Goal: Transaction & Acquisition: Purchase product/service

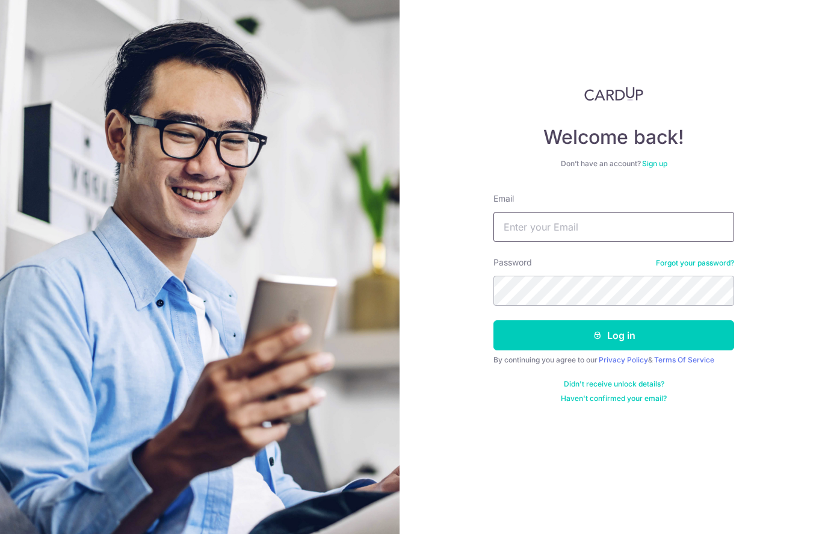
click at [634, 231] on input "Email" at bounding box center [614, 227] width 241 height 30
type input "Zhiwei.yeo@outlook.com"
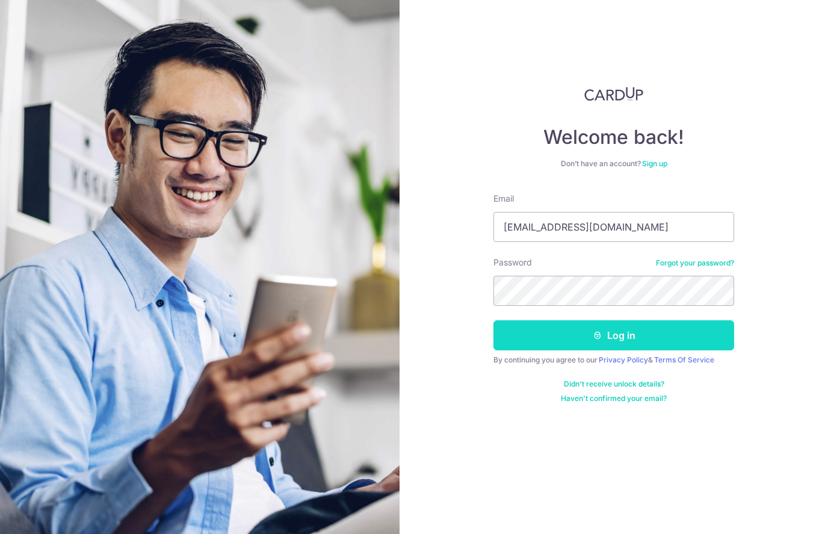
click at [644, 335] on button "Log in" at bounding box center [614, 335] width 241 height 30
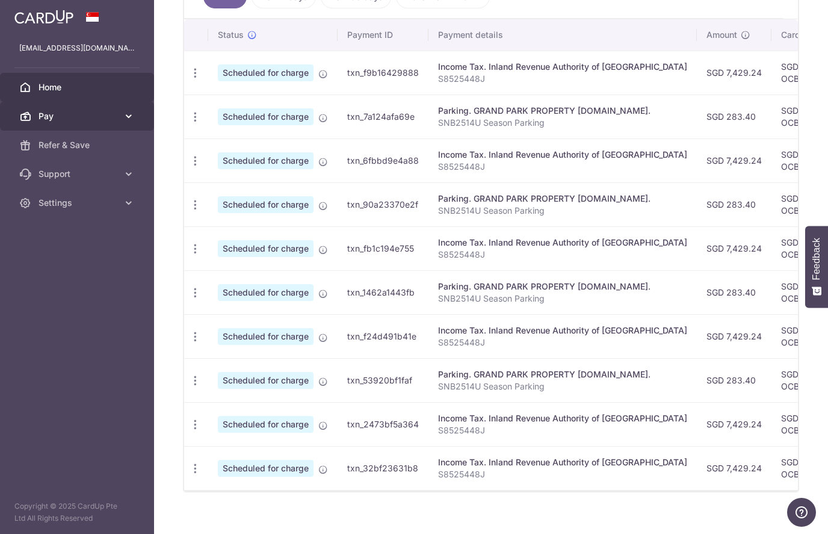
click at [123, 119] on icon at bounding box center [129, 116] width 12 height 12
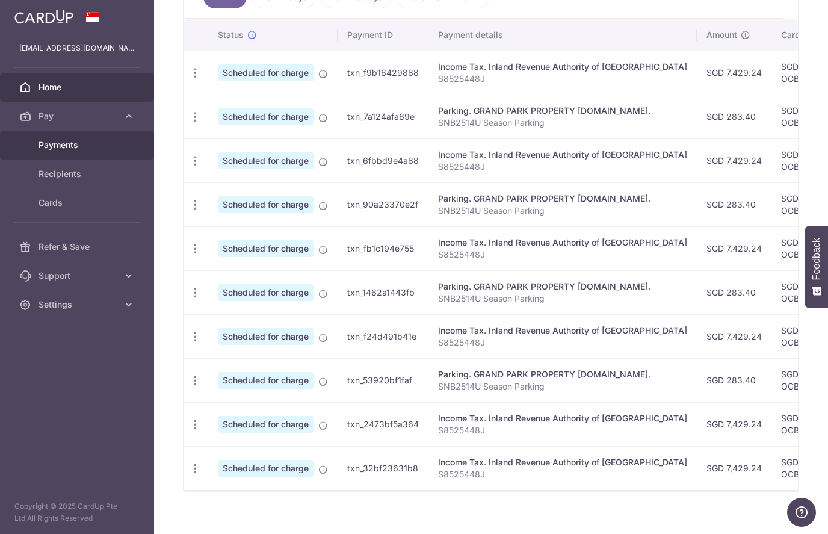
click at [79, 149] on span "Payments" at bounding box center [78, 145] width 79 height 12
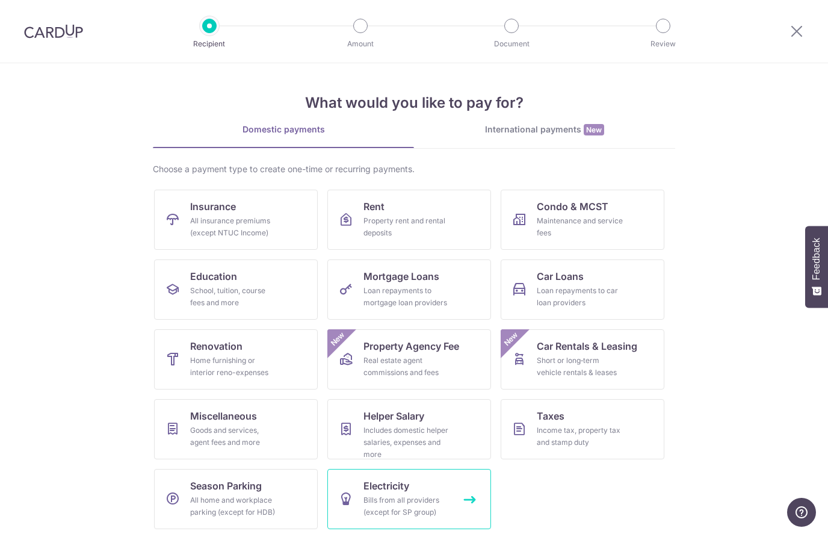
click at [417, 496] on div "Bills from all providers (except for SP group)" at bounding box center [407, 506] width 87 height 24
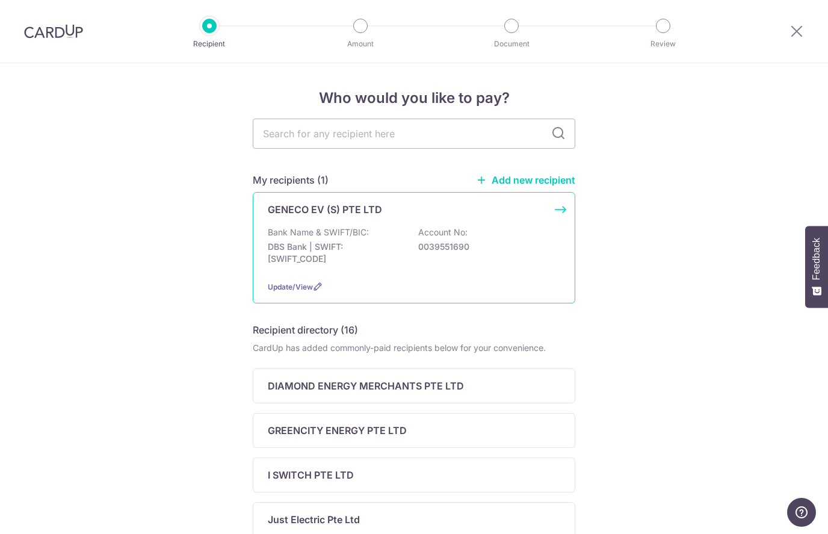
click at [516, 248] on p "0039551690" at bounding box center [485, 247] width 135 height 12
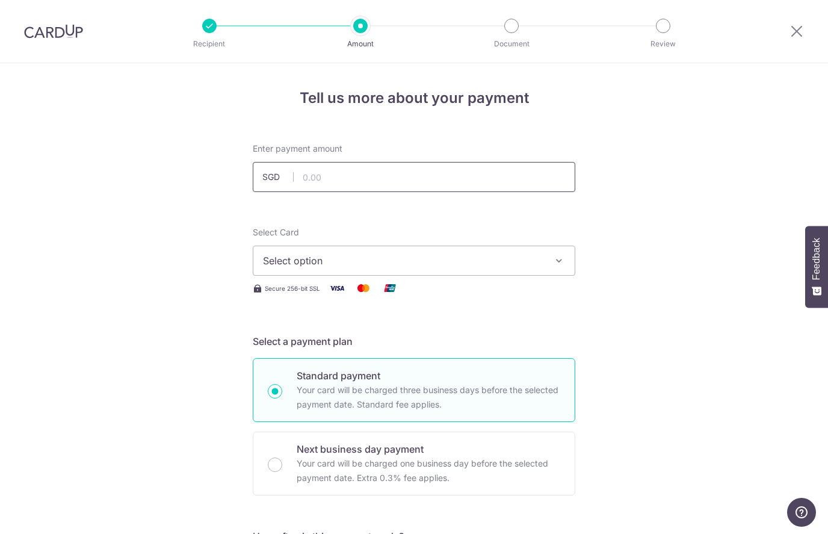
click at [478, 172] on input "text" at bounding box center [414, 177] width 323 height 30
type input "303.48"
click at [470, 270] on button "Select option" at bounding box center [414, 261] width 323 height 30
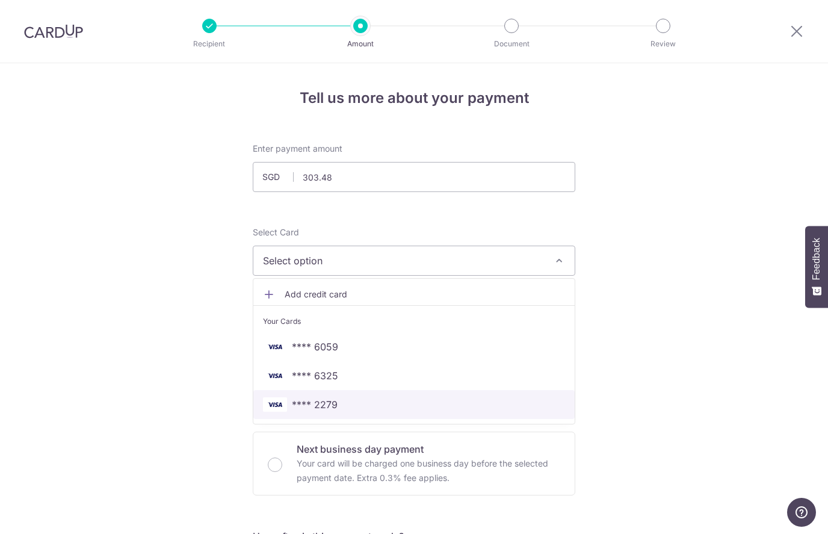
click at [370, 409] on span "**** 2279" at bounding box center [414, 404] width 302 height 14
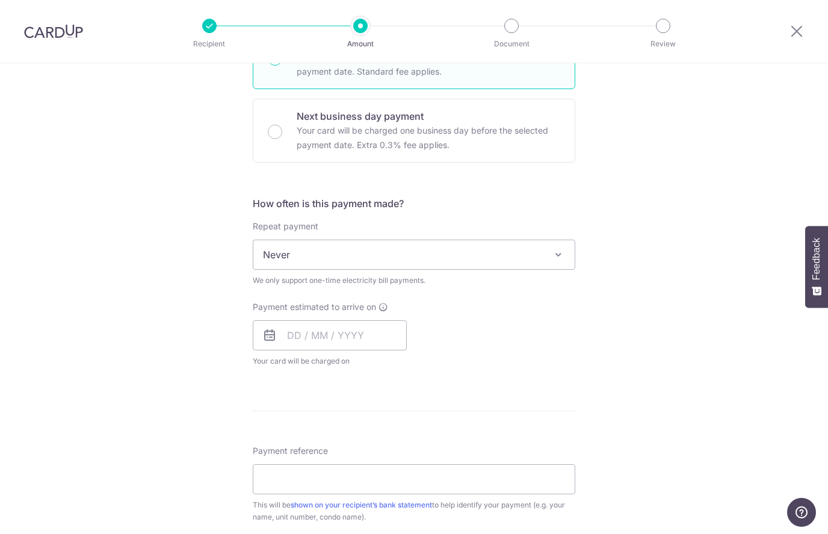
scroll to position [340, 0]
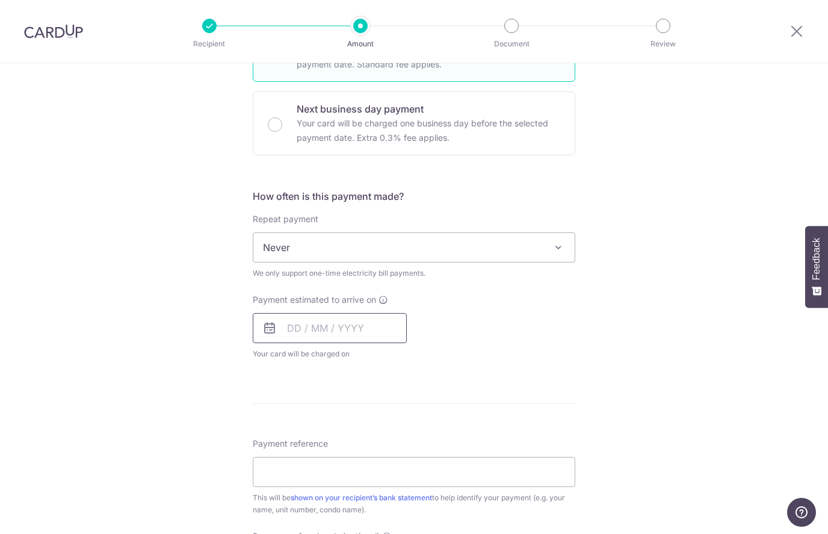
click at [367, 329] on input "text" at bounding box center [330, 328] width 154 height 30
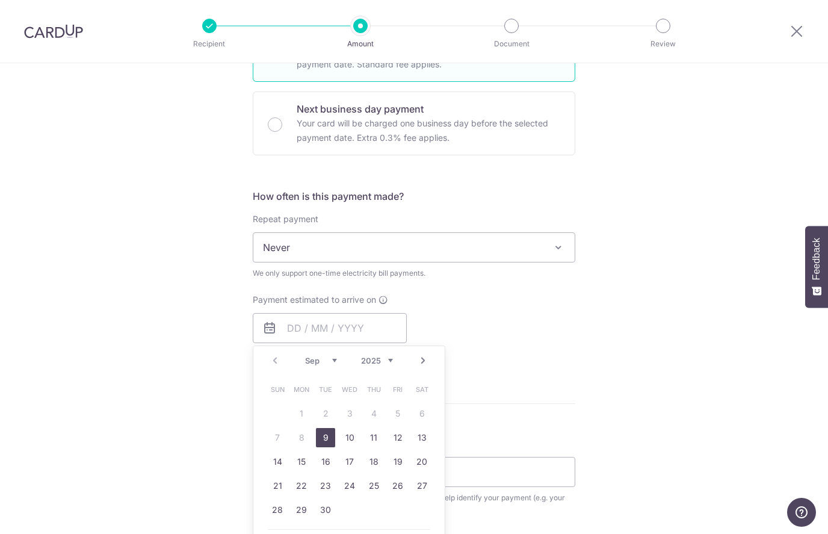
click at [330, 434] on link "9" at bounding box center [325, 437] width 19 height 19
type input "09/09/2025"
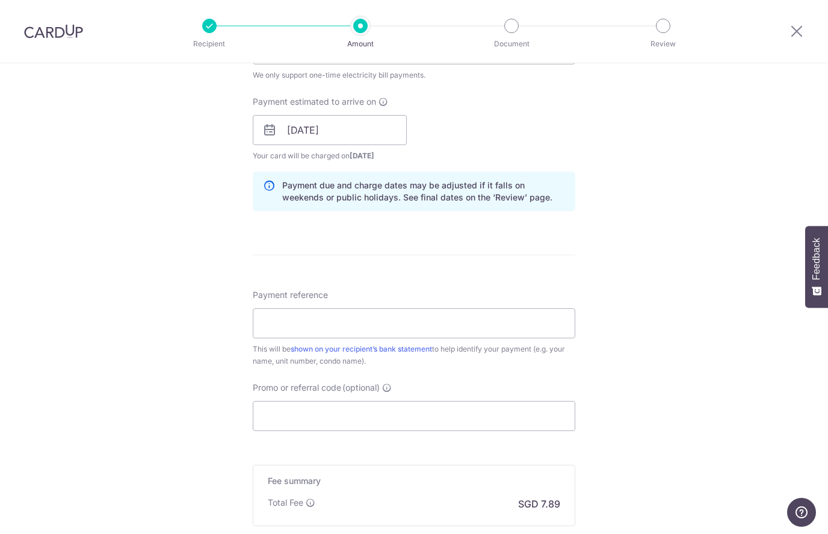
scroll to position [554, 0]
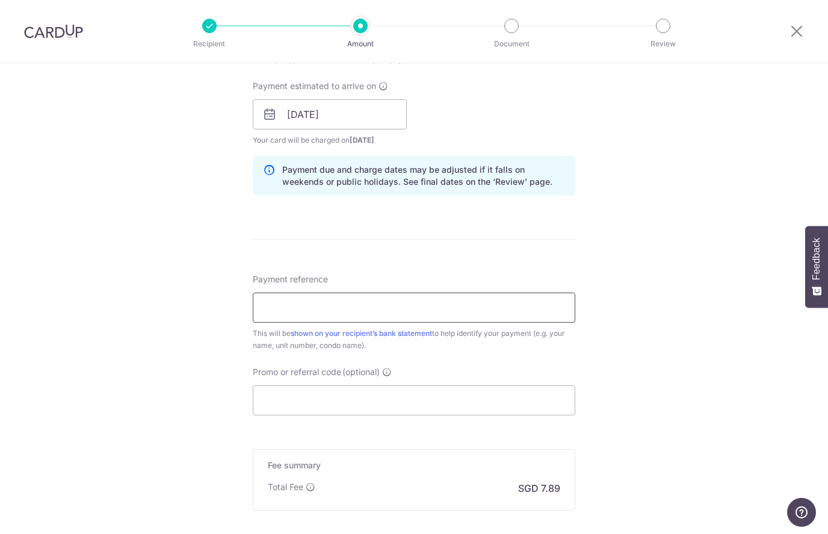
click at [487, 302] on input "Payment reference" at bounding box center [414, 308] width 323 height 30
click at [521, 302] on input "Payment reference" at bounding box center [414, 308] width 323 height 30
type input "GC8197038C"
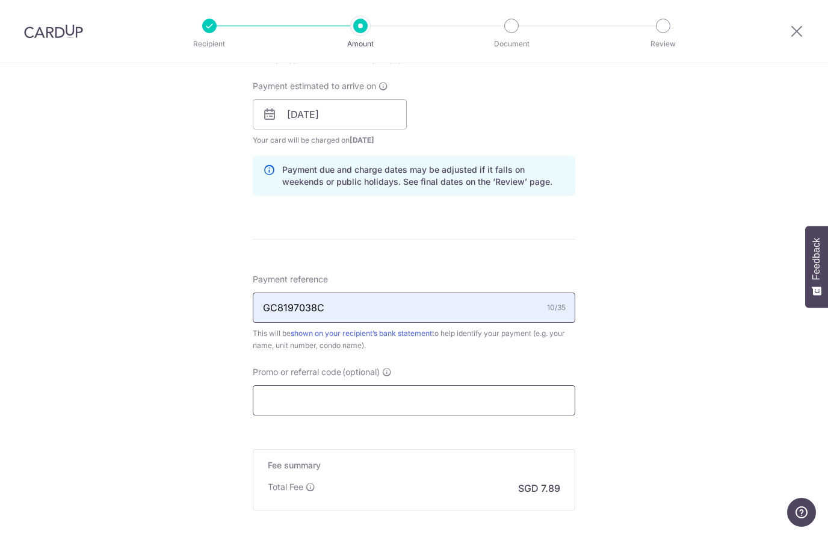
type input "OCBC195"
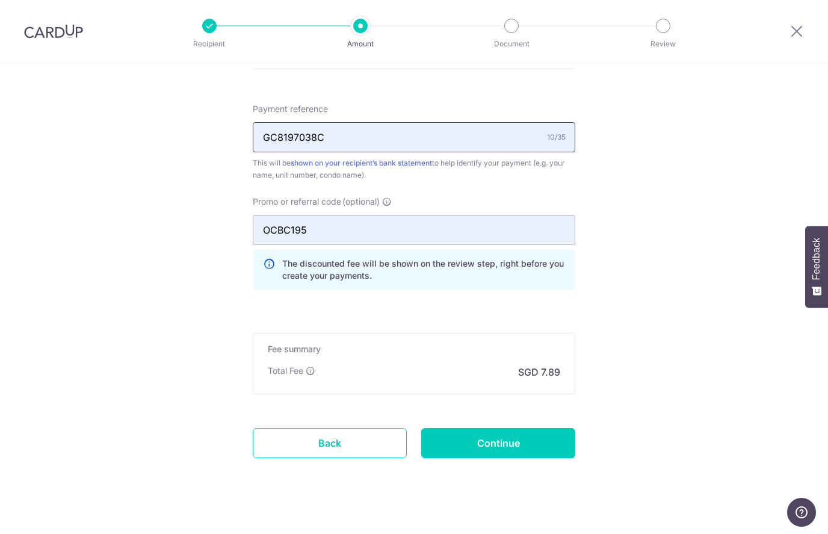
scroll to position [724, 0]
click at [527, 446] on input "Continue" at bounding box center [498, 444] width 154 height 30
type input "Create Schedule"
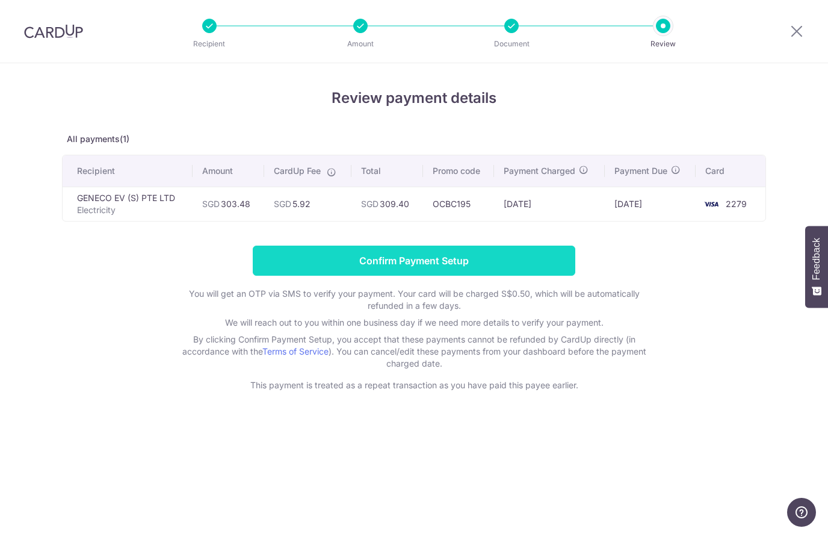
click at [529, 258] on input "Confirm Payment Setup" at bounding box center [414, 261] width 323 height 30
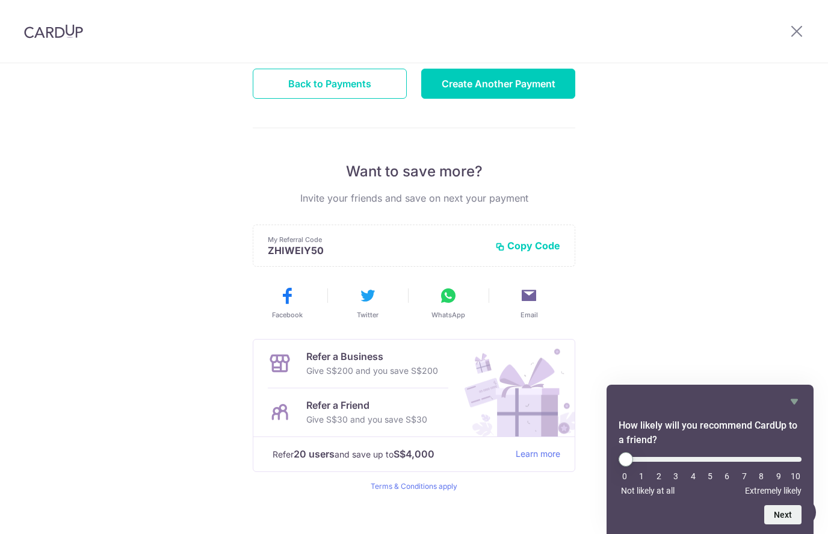
scroll to position [158, 0]
